Goal: Transaction & Acquisition: Book appointment/travel/reservation

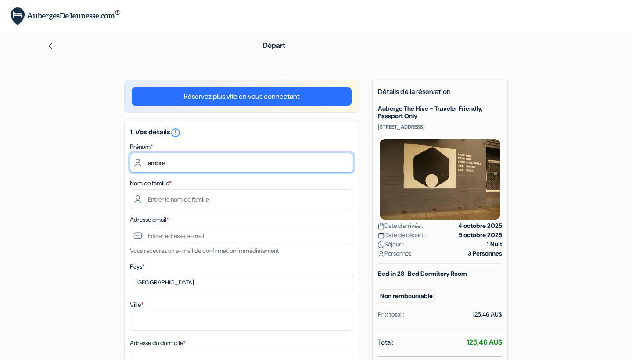
type input "ambre"
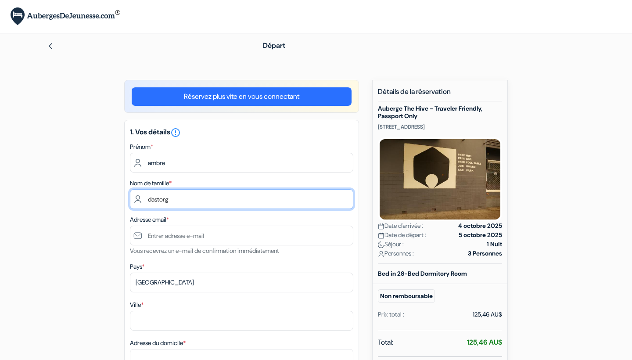
type input "dastorg"
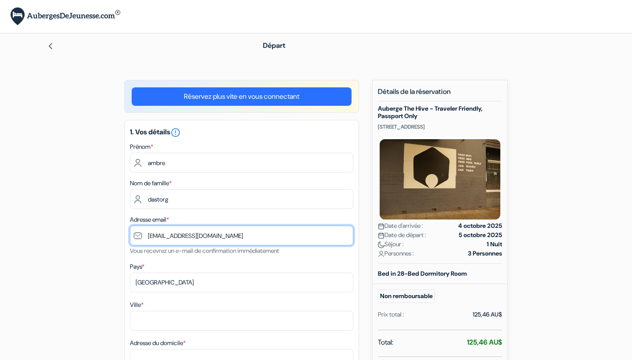
scroll to position [148, 0]
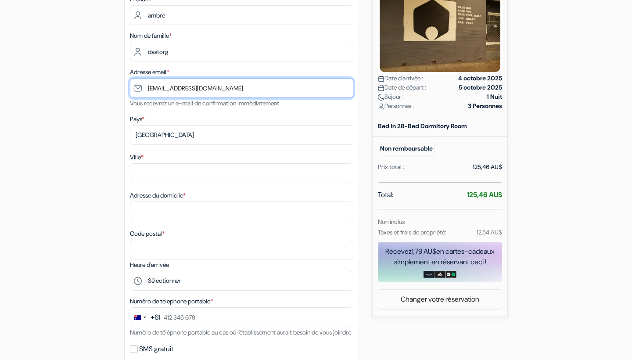
type input "[EMAIL_ADDRESS][DOMAIN_NAME]"
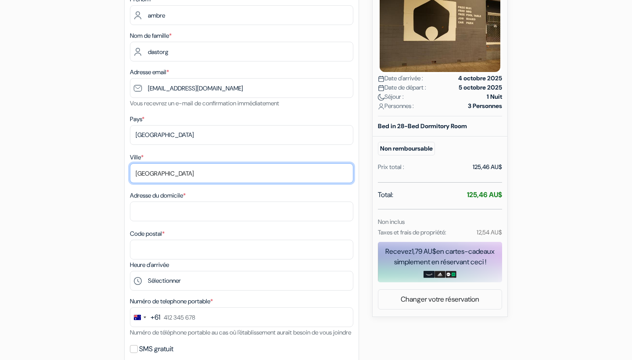
type input "Sydney"
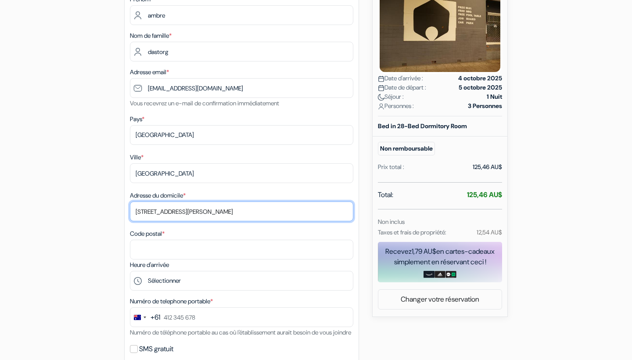
type input "45 O Brien Street"
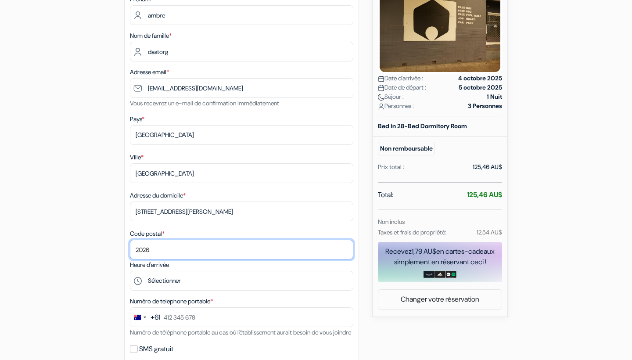
type input "2026"
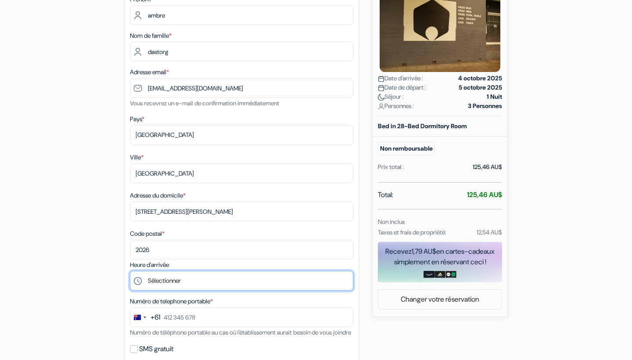
select select "18"
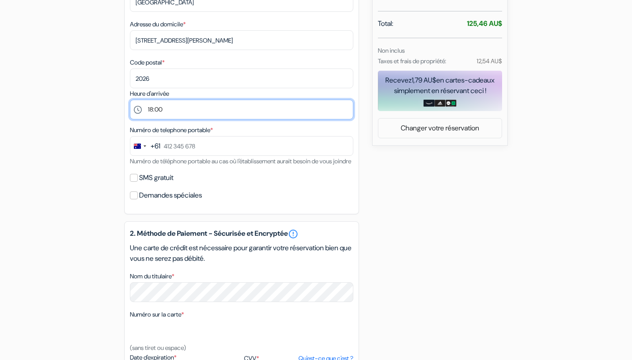
scroll to position [319, 0]
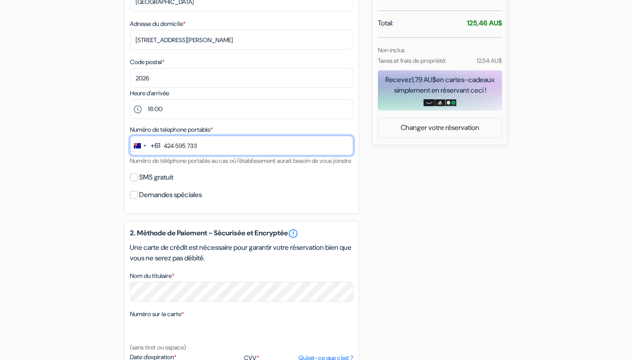
click at [188, 147] on input "424 595 733" at bounding box center [242, 146] width 224 height 20
type input "424 593 733"
click at [133, 184] on div "SMS gratuit" at bounding box center [242, 177] width 224 height 12
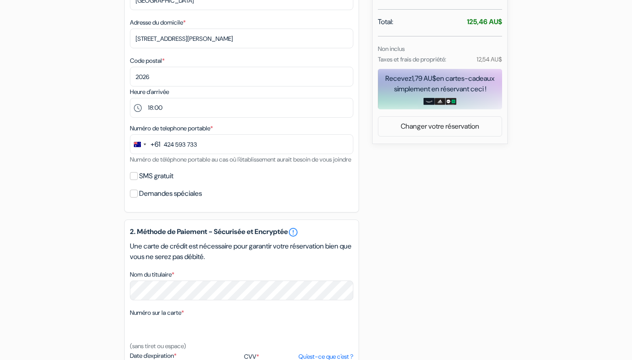
click at [135, 180] on input "SMS gratuit" at bounding box center [134, 176] width 8 height 8
checkbox input "true"
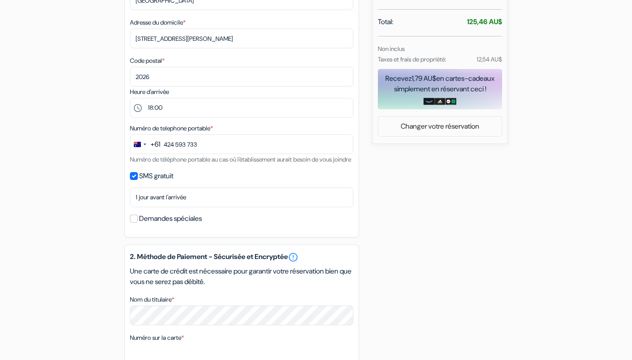
click at [133, 223] on input "Demandes spéciales" at bounding box center [134, 219] width 8 height 8
checkbox input "true"
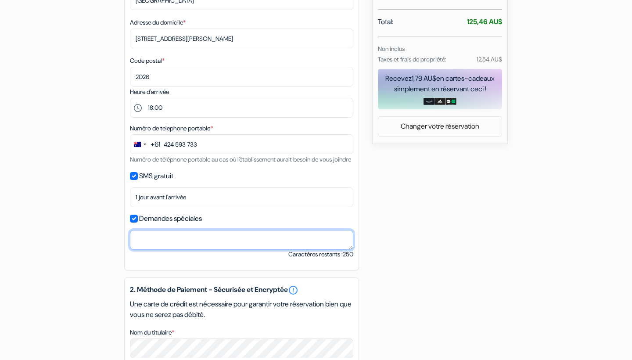
click at [167, 250] on textarea "Nom du titulaire *" at bounding box center [242, 240] width 224 height 20
click at [157, 245] on textarea "Is it posible to let our bags in the morning ? We don't know yet the exact arri…" at bounding box center [242, 240] width 224 height 20
click at [193, 250] on textarea "Is it possible to let our bags in the morning ? We don't know yet the exact arr…" at bounding box center [242, 240] width 224 height 20
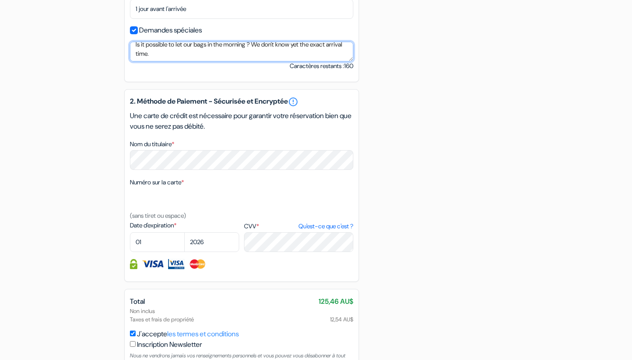
scroll to position [512, 0]
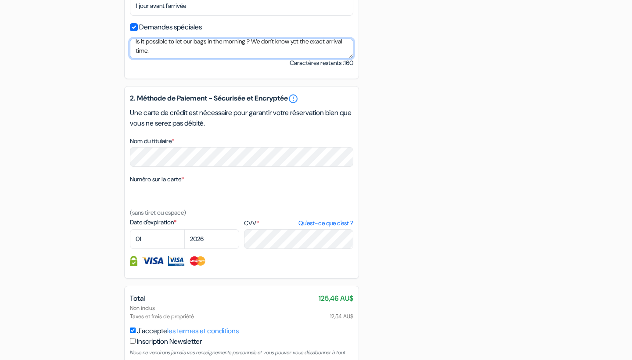
type textarea "Is it possible to let our bags in the morning ? We don't know yet the exact arr…"
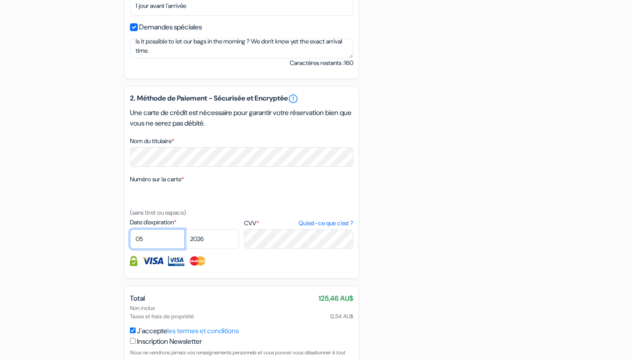
select select "12"
select select "2029"
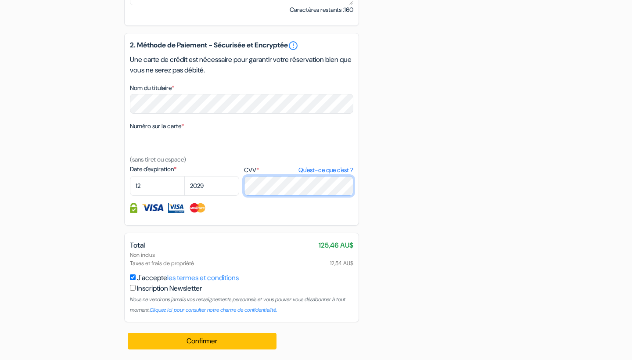
scroll to position [576, 0]
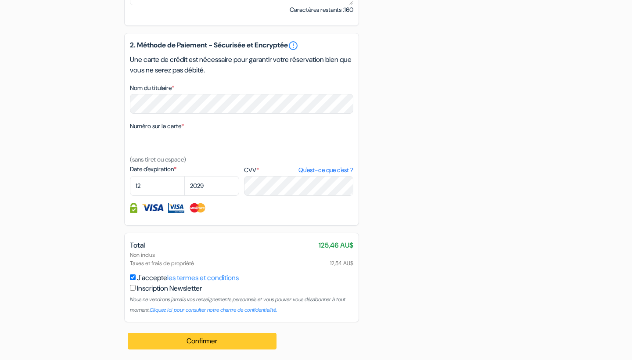
click at [217, 341] on button "Confirmer Loading..." at bounding box center [202, 341] width 149 height 17
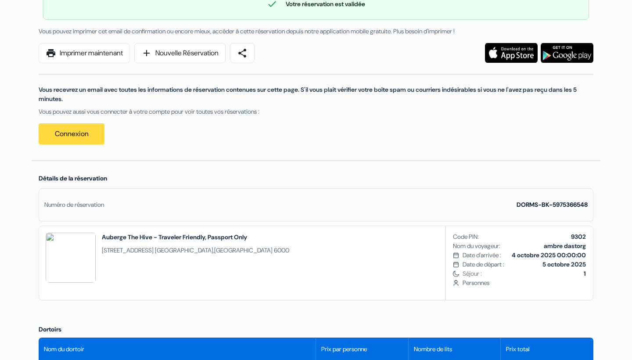
scroll to position [90, 0]
click at [88, 258] on img at bounding box center [71, 258] width 50 height 50
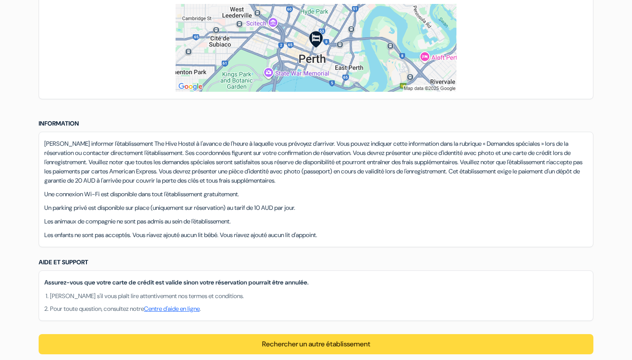
scroll to position [677, 0]
